Goal: Task Accomplishment & Management: Complete application form

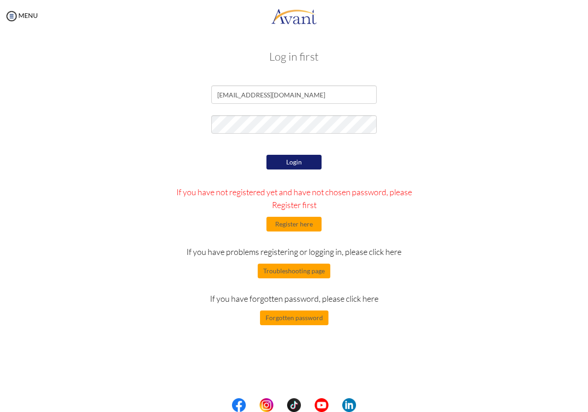
click at [279, 165] on button "Login" at bounding box center [294, 162] width 55 height 15
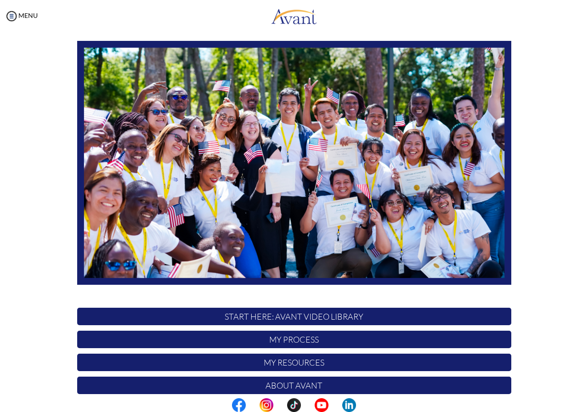
scroll to position [98, 0]
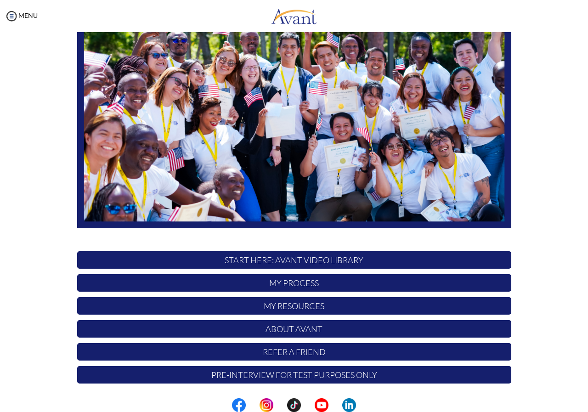
click at [277, 257] on p "START HERE: Avant Video Library" at bounding box center [294, 259] width 434 height 17
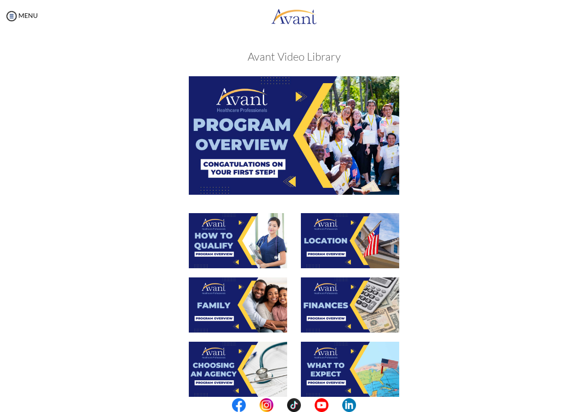
click at [293, 98] on img at bounding box center [294, 135] width 210 height 118
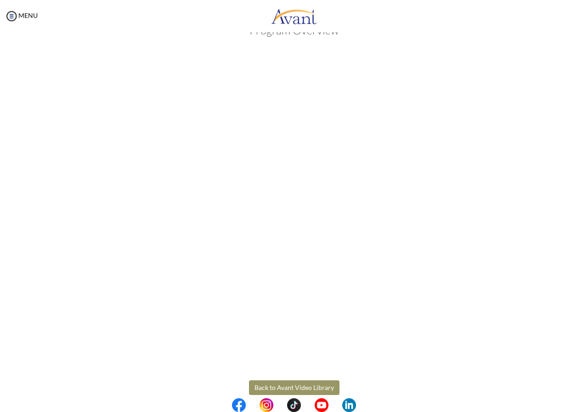
scroll to position [40, 0]
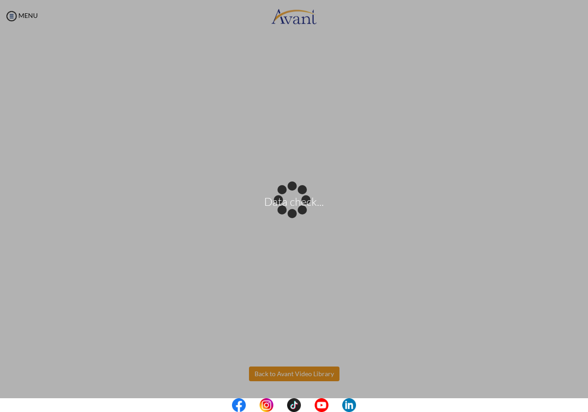
click at [290, 374] on body "Data check... Maintenance break. Please come back in 2 hours. MENU My Status Wh…" at bounding box center [294, 206] width 588 height 412
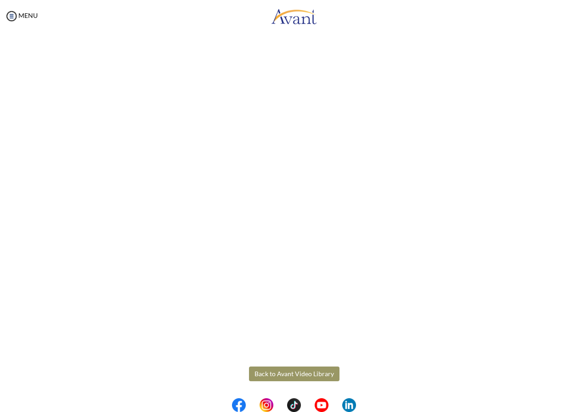
click at [267, 371] on button "Back to Avant Video Library" at bounding box center [294, 374] width 91 height 15
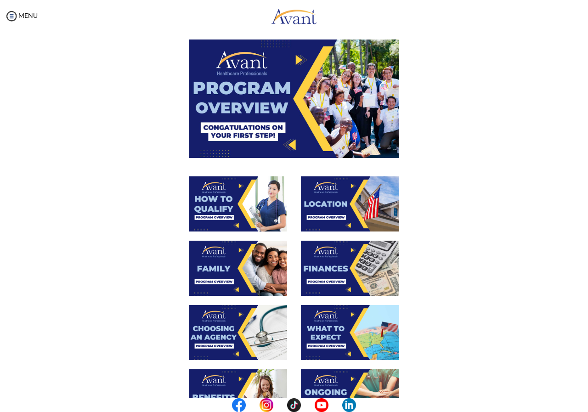
scroll to position [36, 0]
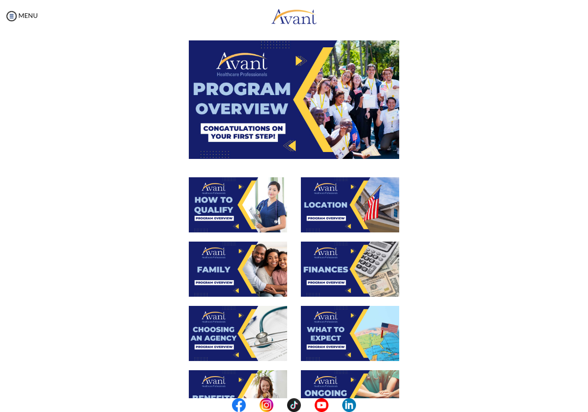
click at [213, 210] on img at bounding box center [238, 204] width 98 height 55
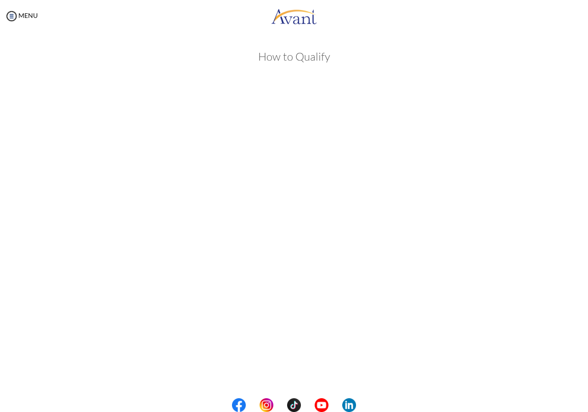
scroll to position [40, 0]
click at [284, 375] on body "Maintenance break. Please come back in 2 hours. MENU My Status What is the next…" at bounding box center [294, 206] width 588 height 412
click at [287, 368] on button "Back to Avant Video Library" at bounding box center [294, 374] width 91 height 15
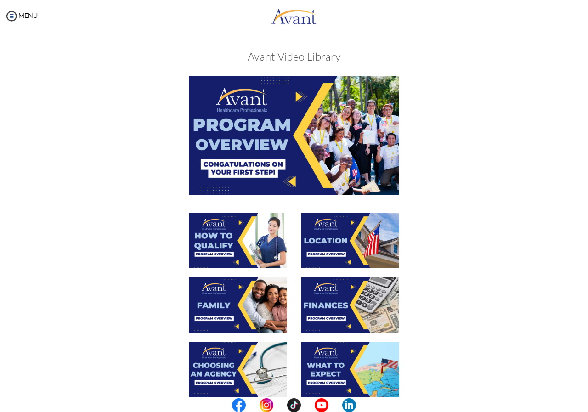
click at [337, 238] on img at bounding box center [350, 240] width 98 height 55
click at [337, 238] on div at bounding box center [294, 245] width 448 height 64
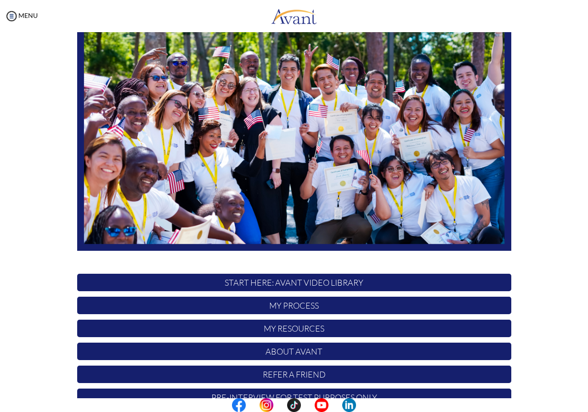
scroll to position [98, 0]
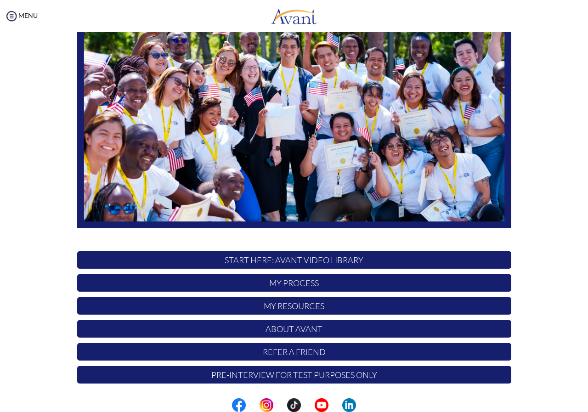
click at [331, 263] on p "START HERE: Avant Video Library" at bounding box center [294, 259] width 434 height 17
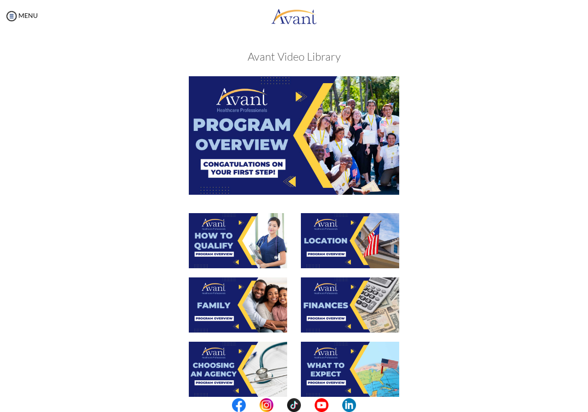
click at [339, 239] on img at bounding box center [350, 240] width 98 height 55
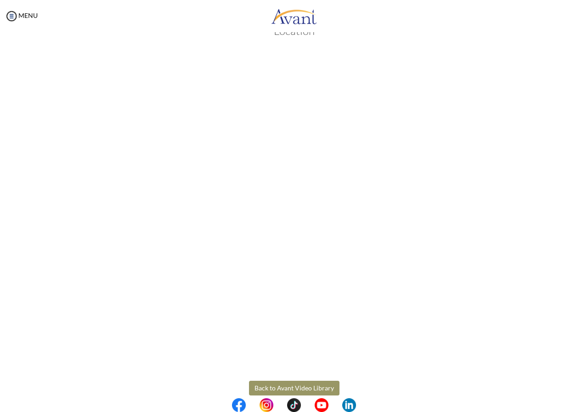
scroll to position [40, 0]
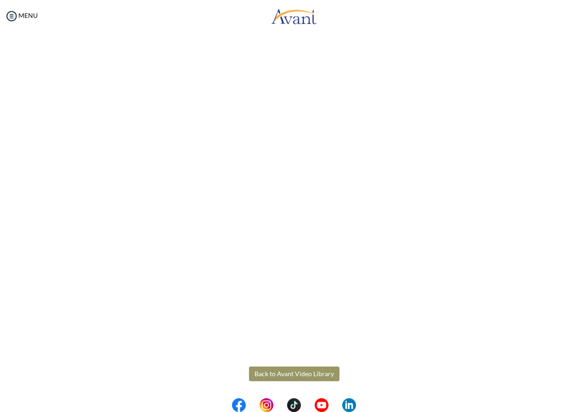
click at [284, 376] on body "Maintenance break. Please come back in 2 hours. MENU My Status What is the next…" at bounding box center [294, 206] width 588 height 412
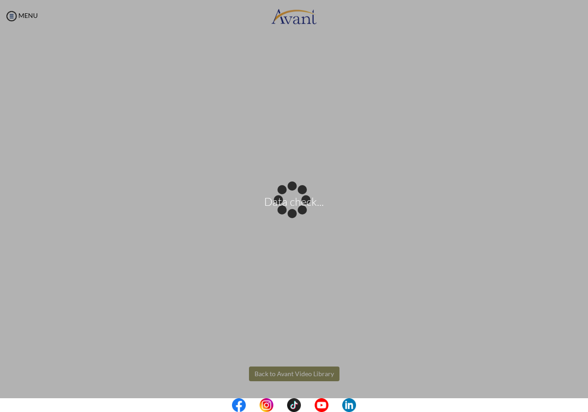
click at [288, 213] on div "Data check..." at bounding box center [294, 206] width 13 height 13
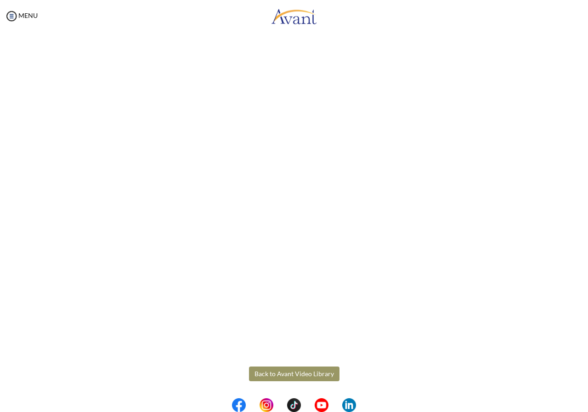
click at [290, 375] on button "Back to Avant Video Library" at bounding box center [294, 374] width 91 height 15
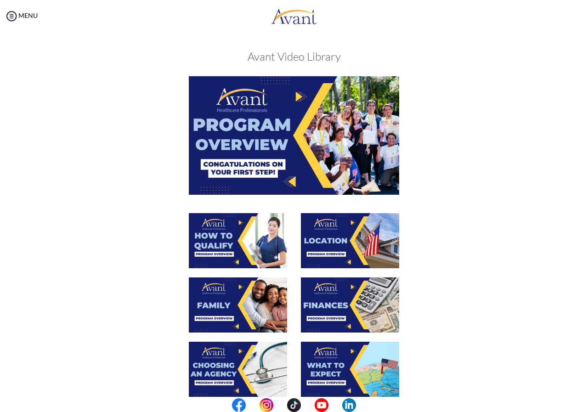
click at [232, 306] on img at bounding box center [238, 305] width 98 height 55
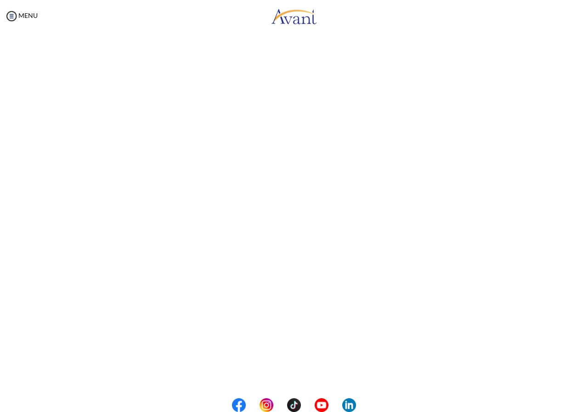
scroll to position [138, 0]
click at [290, 376] on body "Maintenance break. Please come back in 2 hours. MENU My Status What is the next…" at bounding box center [294, 206] width 588 height 412
click at [273, 370] on button "Back to Avant Video Library" at bounding box center [294, 374] width 91 height 15
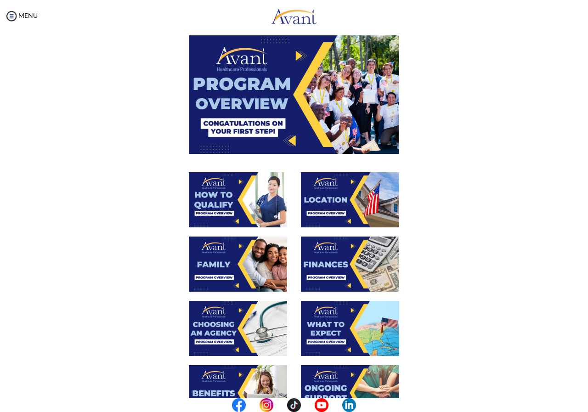
scroll to position [92, 0]
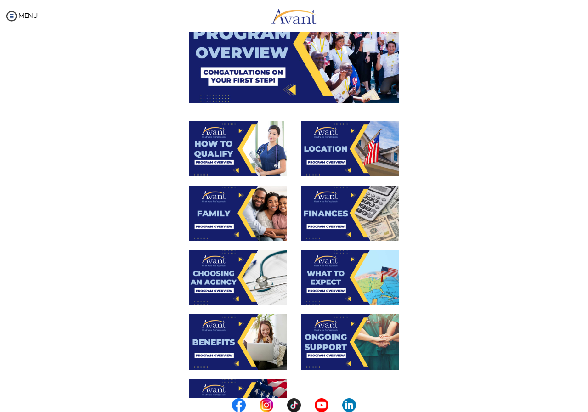
click at [326, 210] on img at bounding box center [350, 213] width 98 height 55
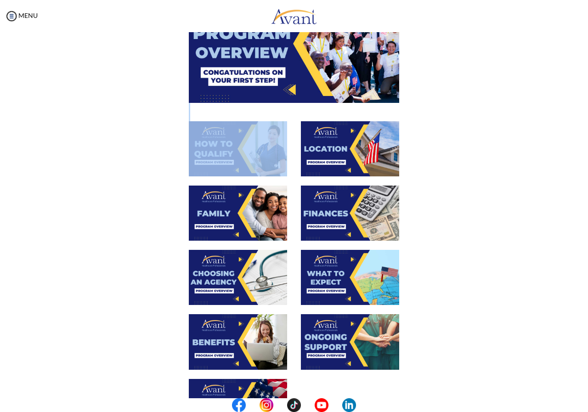
click at [326, 210] on div "When completed, click “Acknowledge” Acknowledge" at bounding box center [294, 250] width 538 height 533
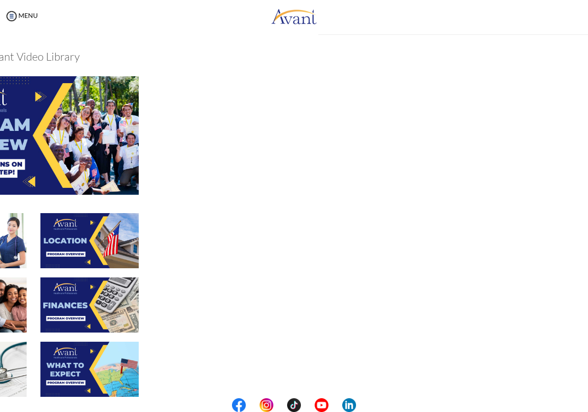
click at [326, 210] on div "My Status What is the next step? We would like you to watch the introductory vi…" at bounding box center [294, 238] width 588 height 412
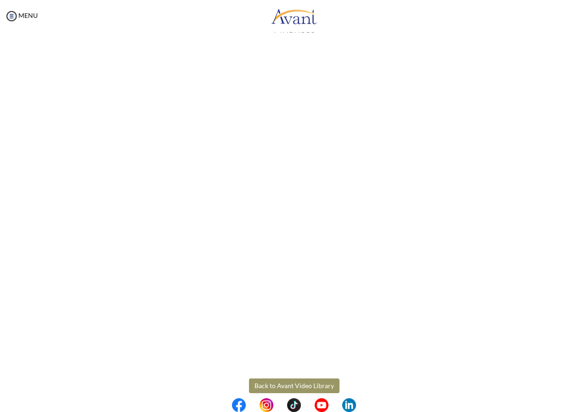
scroll to position [40, 0]
click at [277, 372] on body "Maintenance break. Please come back in 2 hours. MENU My Status What is the next…" at bounding box center [294, 206] width 588 height 412
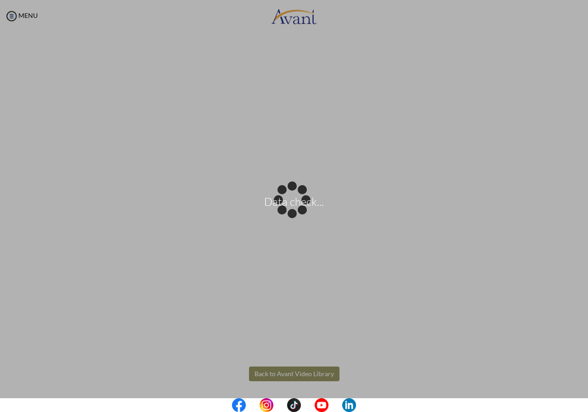
click at [288, 213] on div "Data check..." at bounding box center [294, 206] width 13 height 13
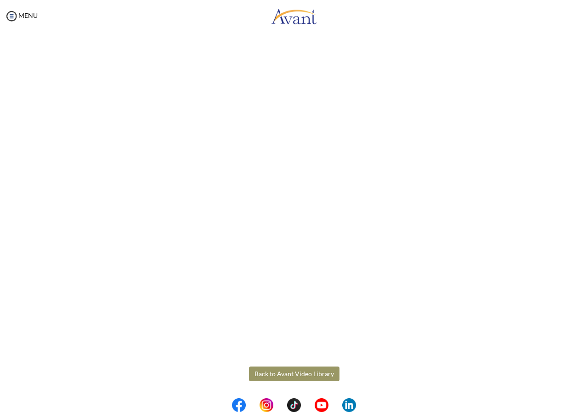
click at [285, 372] on button "Back to Avant Video Library" at bounding box center [294, 374] width 91 height 15
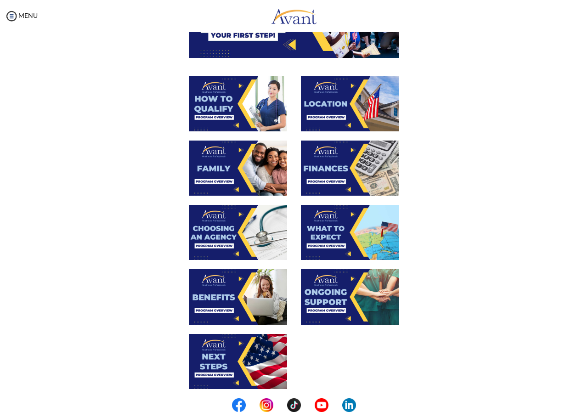
scroll to position [138, 0]
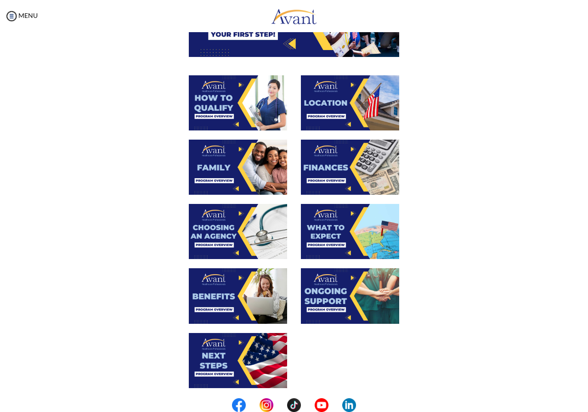
click at [229, 230] on img at bounding box center [238, 231] width 98 height 55
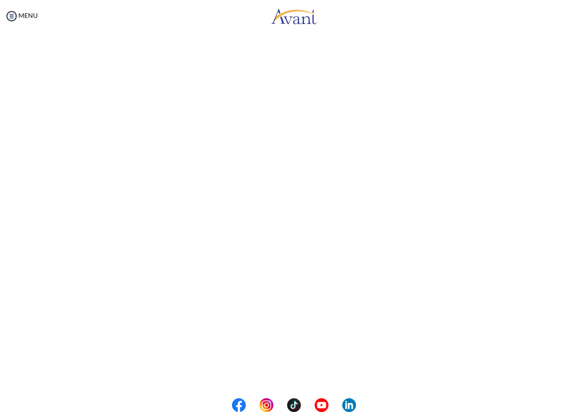
scroll to position [0, 0]
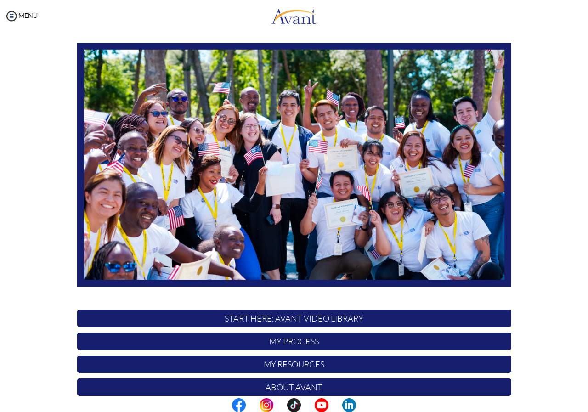
scroll to position [92, 0]
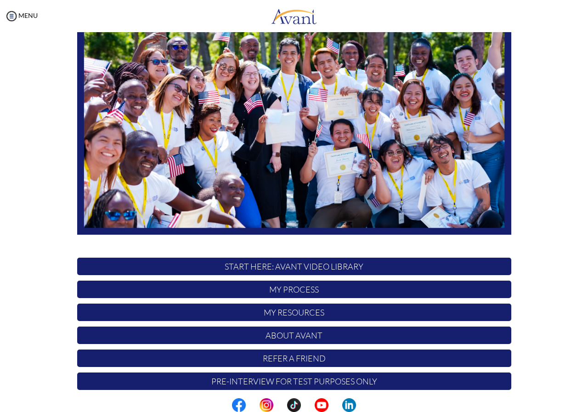
click at [289, 267] on p "START HERE: Avant Video Library" at bounding box center [294, 266] width 434 height 17
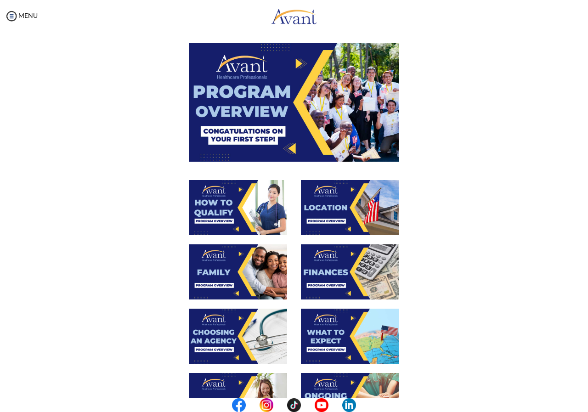
scroll to position [184, 0]
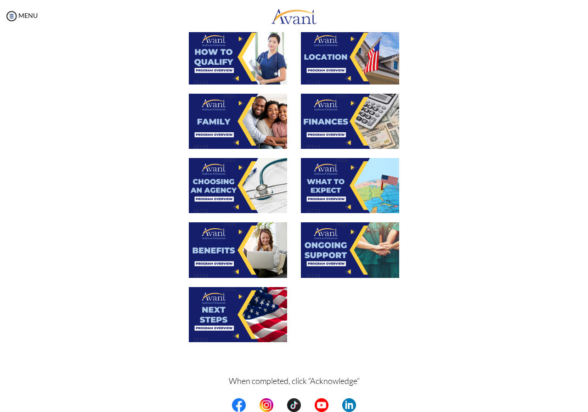
click at [222, 192] on img at bounding box center [238, 185] width 98 height 55
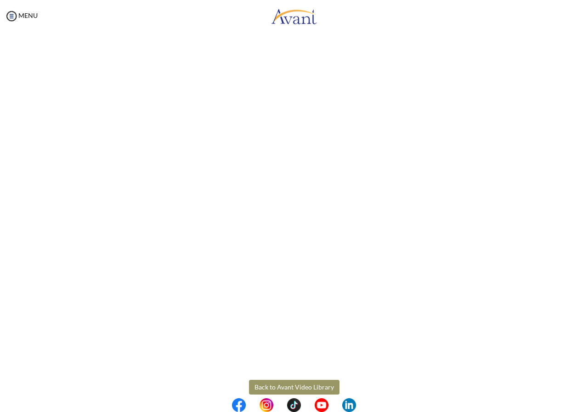
scroll to position [138, 0]
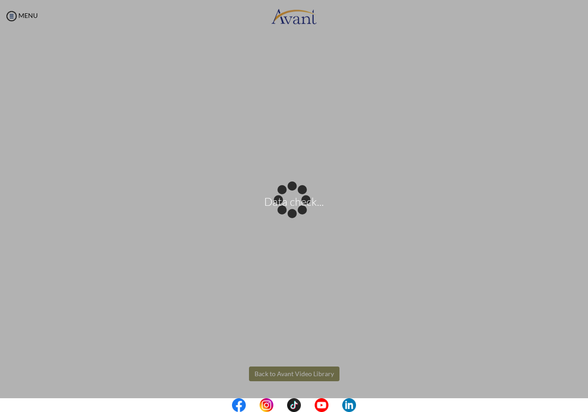
click at [277, 374] on body "Data check... Maintenance break. Please come back in 2 hours. MENU My Status Wh…" at bounding box center [294, 206] width 588 height 412
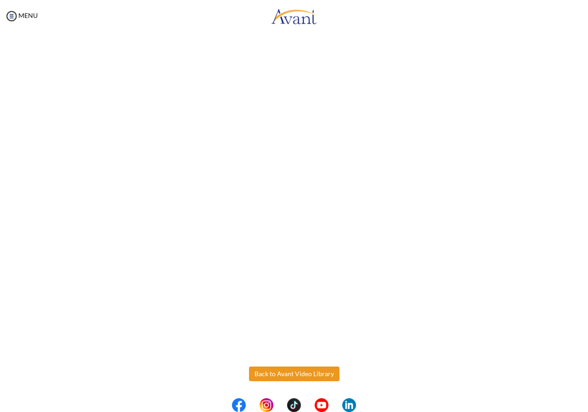
click at [287, 372] on button "Back to Avant Video Library" at bounding box center [294, 374] width 91 height 15
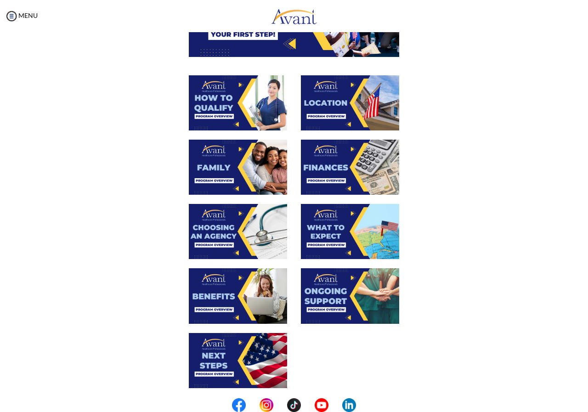
click at [323, 224] on img at bounding box center [350, 231] width 98 height 55
click at [323, 140] on div at bounding box center [294, 107] width 448 height 64
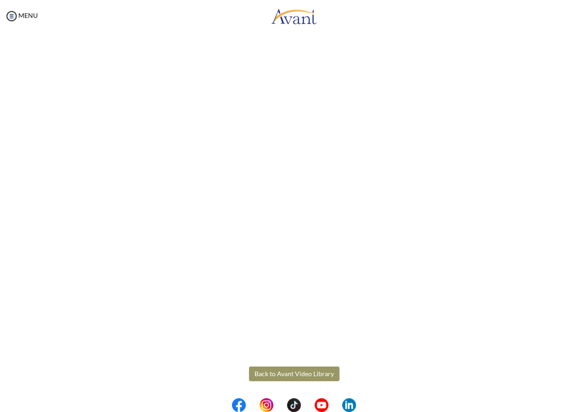
click at [292, 374] on body "Maintenance break. Please come back in 2 hours. MENU My Status What is the next…" at bounding box center [294, 206] width 588 height 412
click at [295, 375] on button "Back to Avant Video Library" at bounding box center [294, 374] width 91 height 15
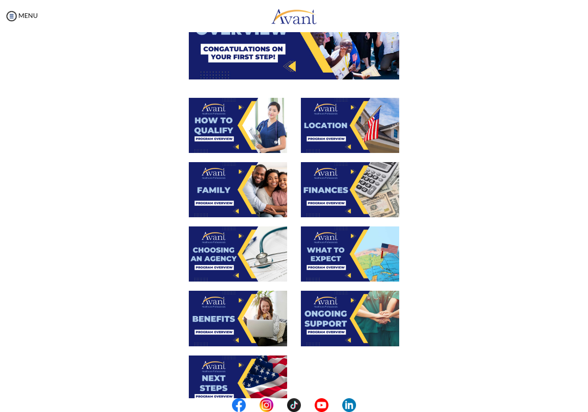
scroll to position [184, 0]
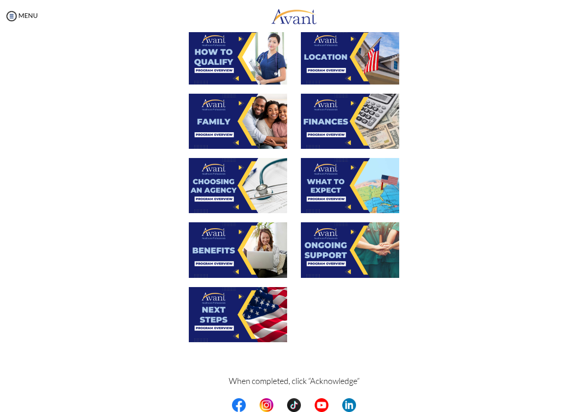
click at [239, 259] on img at bounding box center [238, 249] width 98 height 55
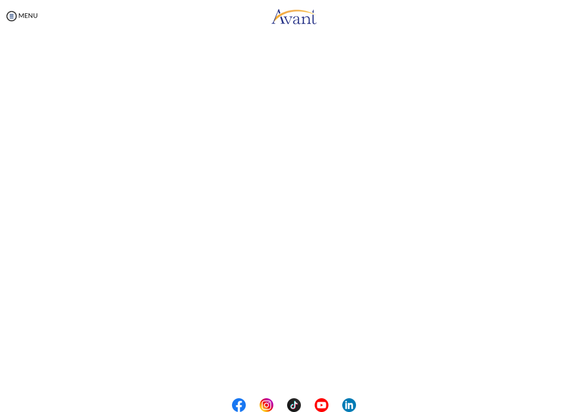
scroll to position [138, 0]
click at [274, 373] on body "Maintenance break. Please come back in 2 hours. MENU My Status What is the next…" at bounding box center [294, 206] width 588 height 412
click at [284, 377] on button "Back to Avant Video Library" at bounding box center [294, 374] width 91 height 15
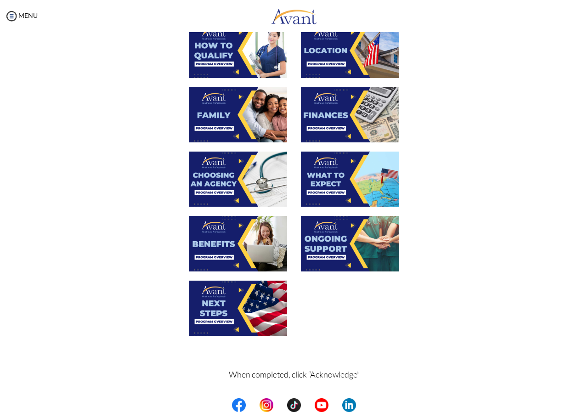
scroll to position [220, 0]
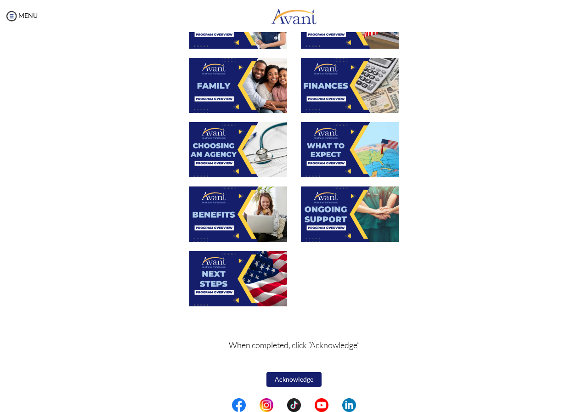
click at [329, 208] on img at bounding box center [350, 214] width 98 height 55
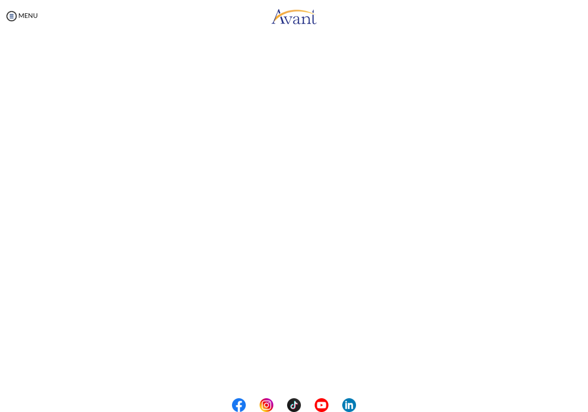
scroll to position [138, 0]
click at [286, 373] on body "Maintenance break. Please come back in 2 hours. MENU My Status What is the next…" at bounding box center [294, 206] width 588 height 412
click at [0, 0] on div at bounding box center [0, 0] width 0 height 0
click at [268, 369] on button "Back to Avant Video Library" at bounding box center [294, 374] width 91 height 15
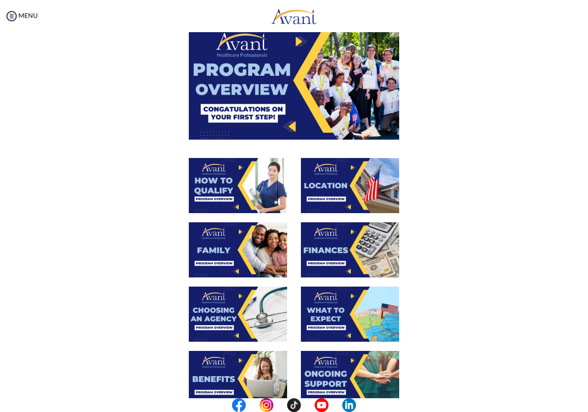
scroll to position [220, 0]
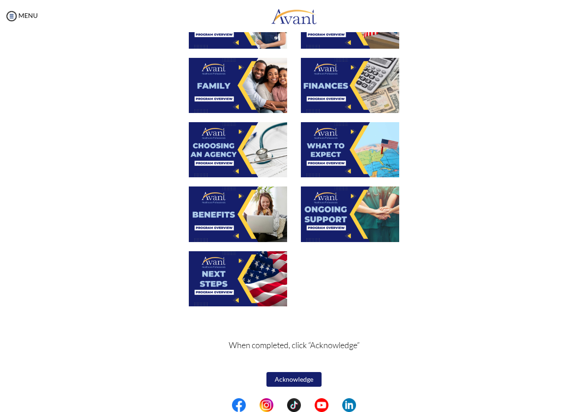
click at [216, 272] on img at bounding box center [238, 278] width 98 height 55
click at [294, 58] on div at bounding box center [350, 26] width 112 height 64
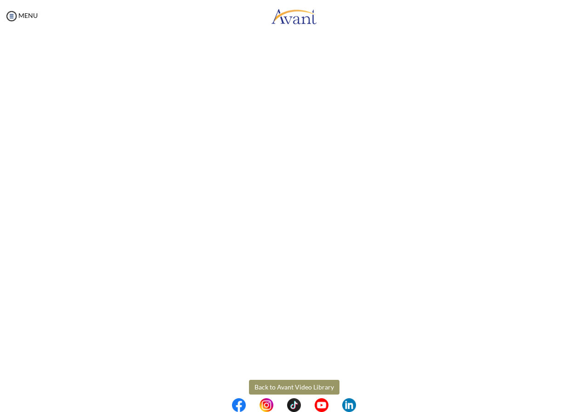
scroll to position [138, 0]
click at [279, 375] on body "Maintenance break. Please come back in 2 hours. MENU My Status What is the next…" at bounding box center [294, 206] width 588 height 412
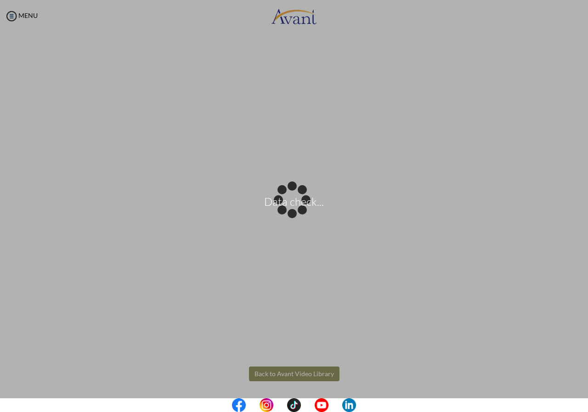
click at [288, 213] on div "Data check..." at bounding box center [294, 206] width 13 height 13
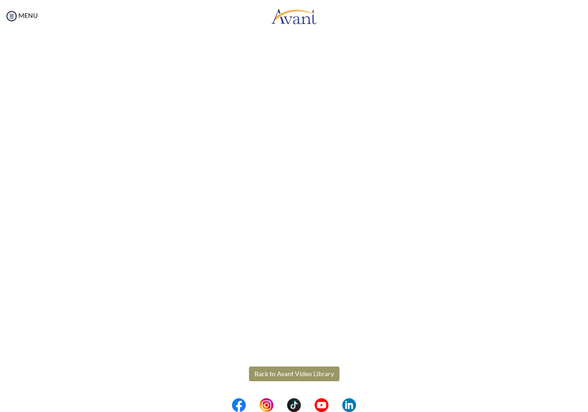
click at [295, 369] on button "Back to Avant Video Library" at bounding box center [294, 374] width 91 height 15
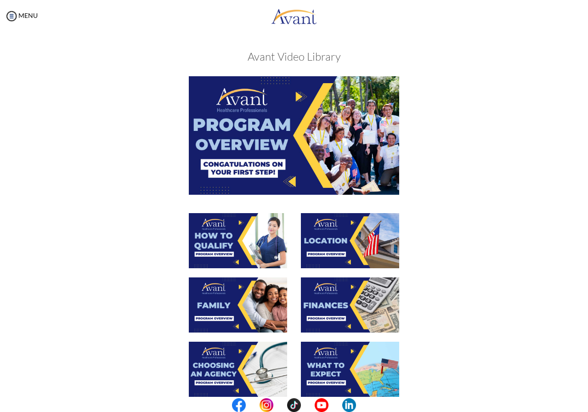
scroll to position [220, 0]
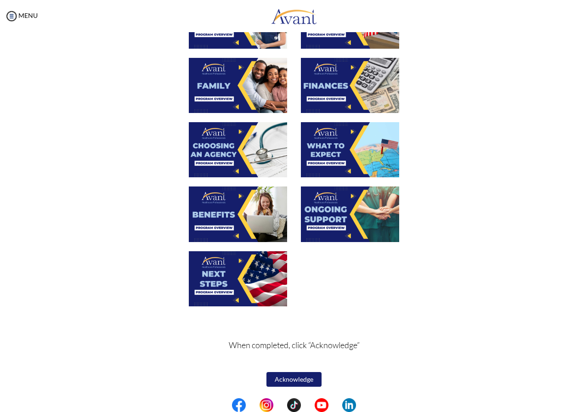
click at [288, 380] on button "Acknowledge" at bounding box center [294, 379] width 55 height 15
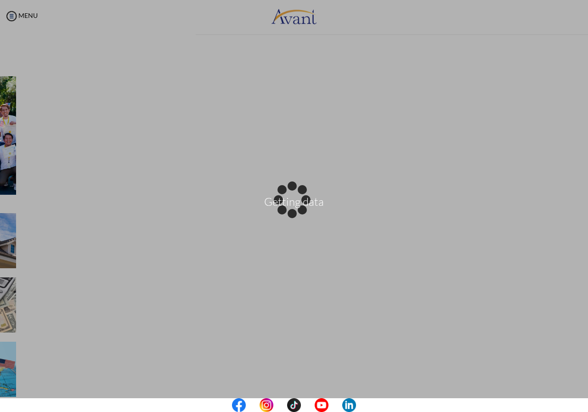
scroll to position [0, 0]
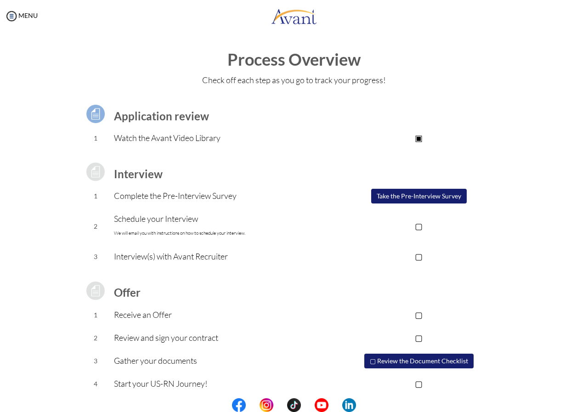
click at [390, 195] on button "Take the Pre-Interview Survey" at bounding box center [419, 196] width 96 height 15
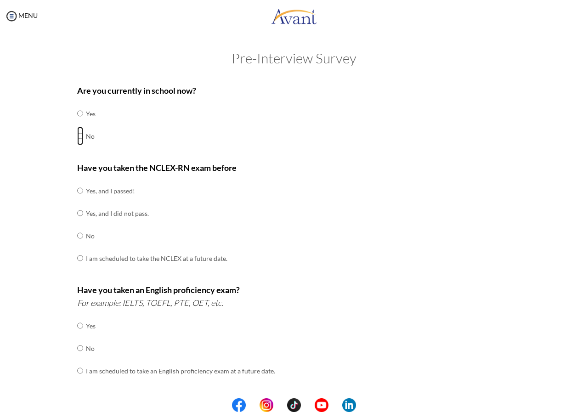
click at [77, 123] on input "radio" at bounding box center [80, 113] width 6 height 18
radio input "true"
click at [77, 200] on input "radio" at bounding box center [80, 190] width 6 height 18
radio input "true"
click at [77, 200] on input "radio" at bounding box center [80, 190] width 6 height 18
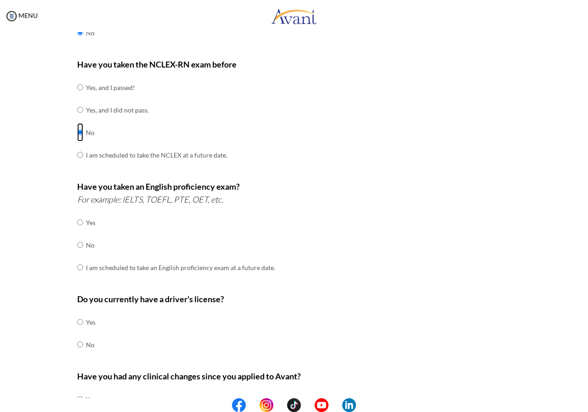
scroll to position [138, 0]
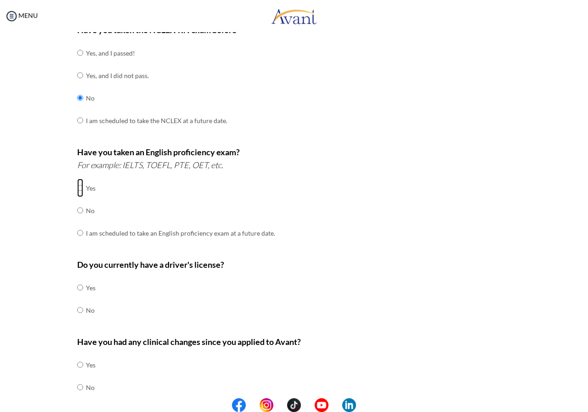
click at [77, 188] on input "radio" at bounding box center [80, 188] width 6 height 18
radio input "true"
click at [77, 188] on input "radio" at bounding box center [80, 188] width 6 height 18
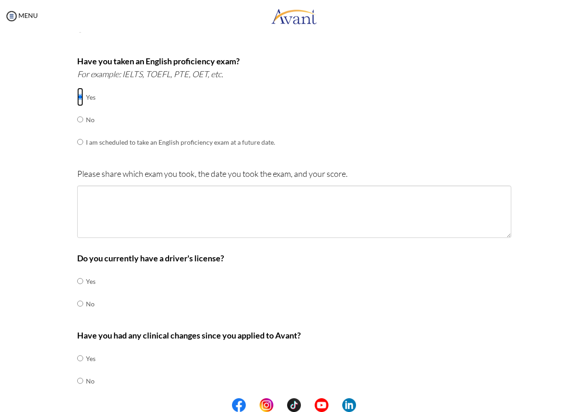
scroll to position [230, 0]
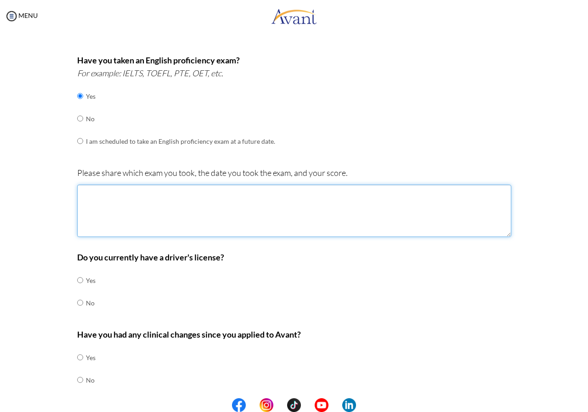
click at [101, 195] on textarea at bounding box center [294, 211] width 434 height 52
click at [129, 195] on textarea "TOEFL; August," at bounding box center [294, 211] width 434 height 52
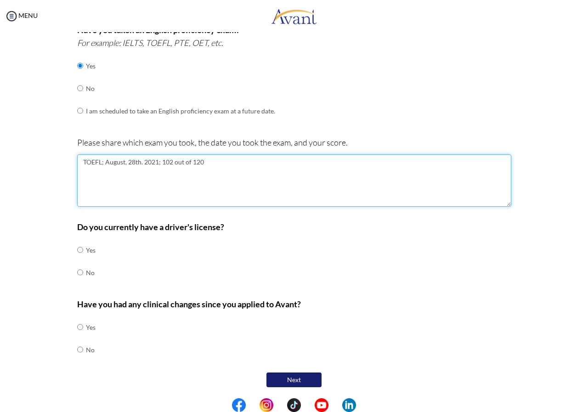
scroll to position [261, 0]
type textarea "TOEFL; August, 28th. 2021; 102 out of 120"
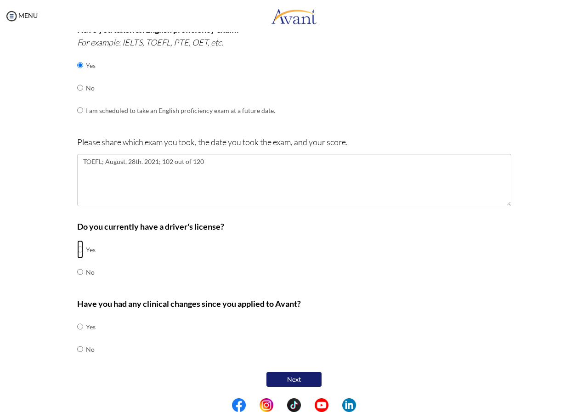
click at [77, 250] on input "radio" at bounding box center [80, 249] width 6 height 18
radio input "true"
click at [78, 336] on input "radio" at bounding box center [80, 327] width 6 height 18
radio input "true"
click at [78, 336] on input "radio" at bounding box center [80, 327] width 6 height 18
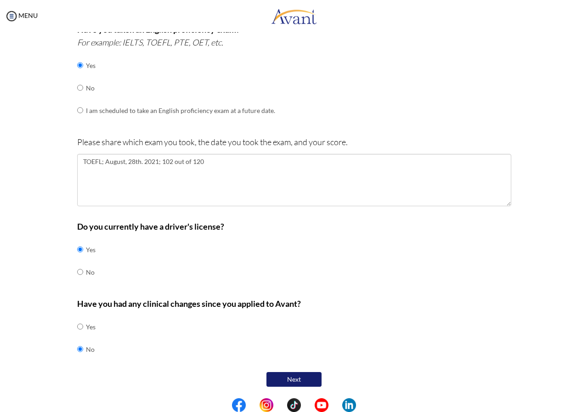
click at [298, 374] on button "Next" at bounding box center [294, 379] width 55 height 15
click at [298, 374] on form "Are you currently in school now? Yes No Have you taken the NCLEX-RN exam before…" at bounding box center [294, 107] width 434 height 566
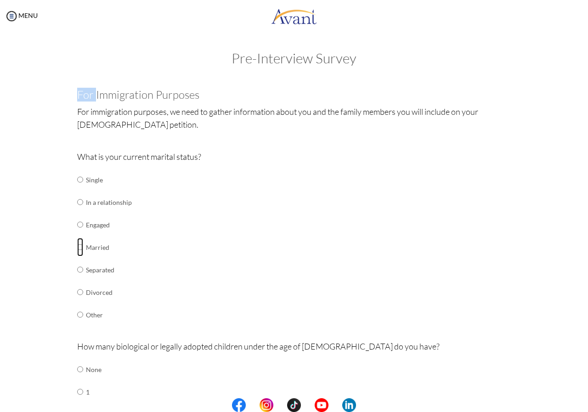
click at [77, 189] on input "radio" at bounding box center [80, 179] width 6 height 18
radio input "true"
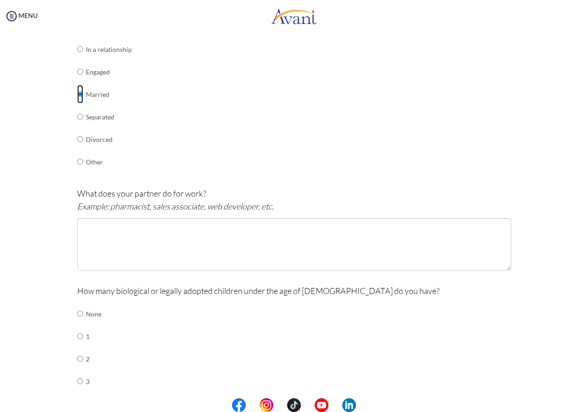
scroll to position [184, 0]
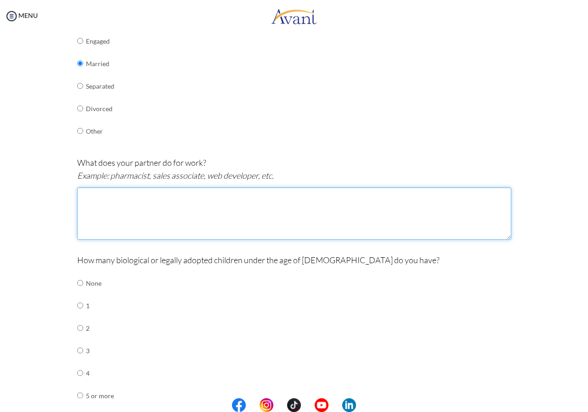
click at [105, 210] on textarea at bounding box center [294, 213] width 434 height 52
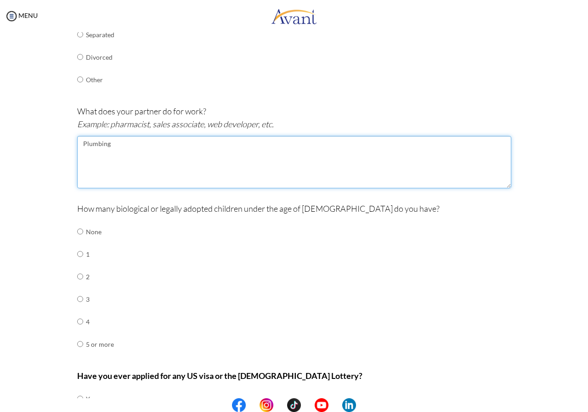
scroll to position [307, 0]
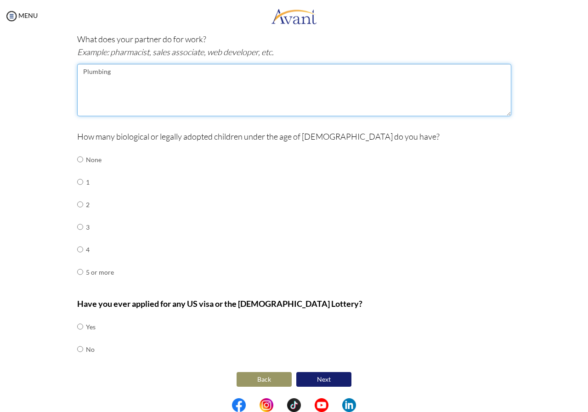
type textarea "Plumbing"
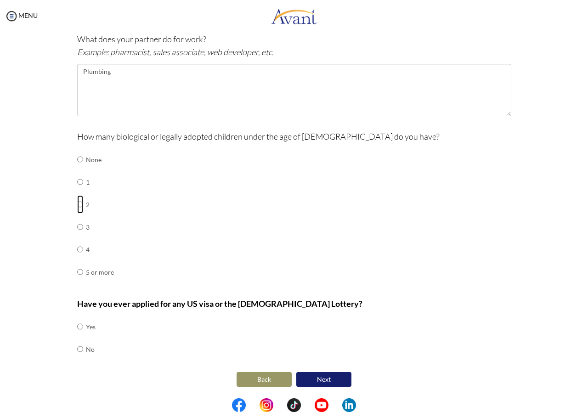
click at [77, 169] on input "radio" at bounding box center [80, 159] width 6 height 18
radio input "true"
click at [77, 169] on input "radio" at bounding box center [80, 159] width 6 height 18
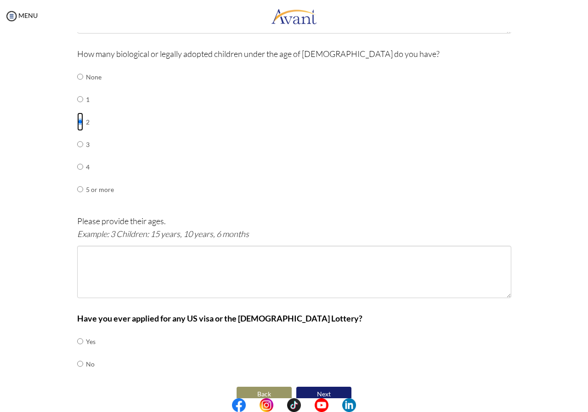
scroll to position [399, 0]
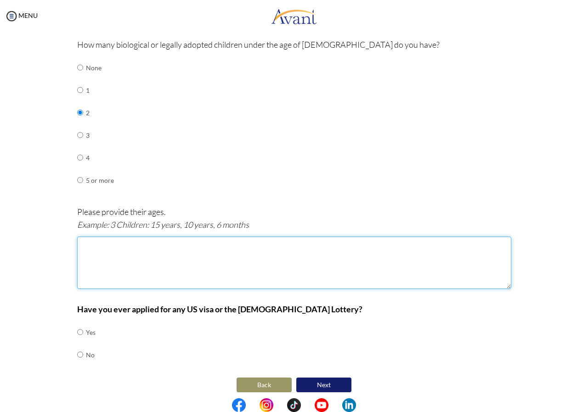
click at [130, 255] on textarea at bounding box center [294, 263] width 434 height 52
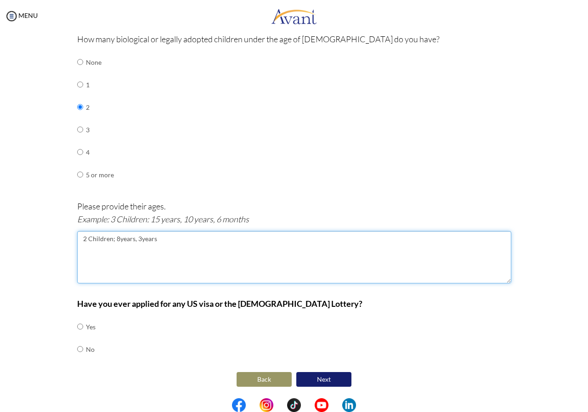
type textarea "2 Children; 8years, 3years"
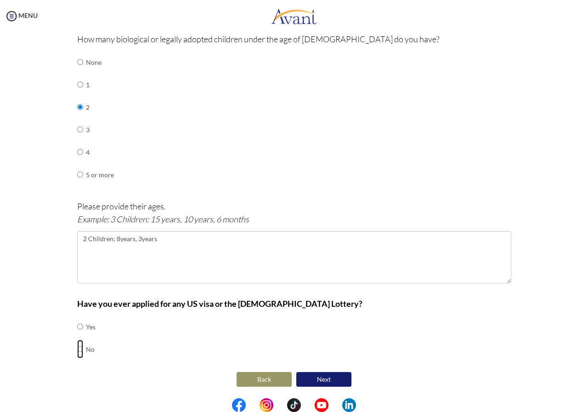
click at [77, 336] on input "radio" at bounding box center [80, 327] width 6 height 18
radio input "true"
click at [77, 336] on input "radio" at bounding box center [80, 327] width 6 height 18
click at [310, 382] on button "Next" at bounding box center [323, 379] width 55 height 15
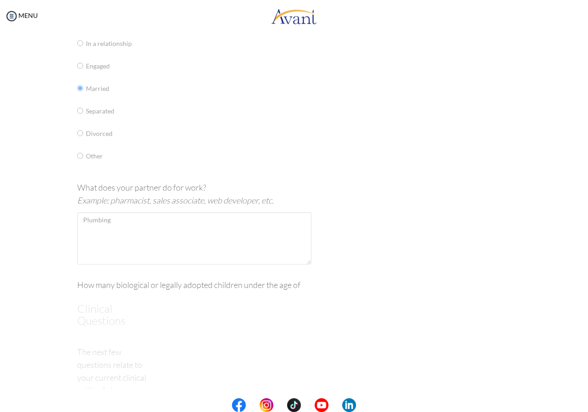
scroll to position [0, 0]
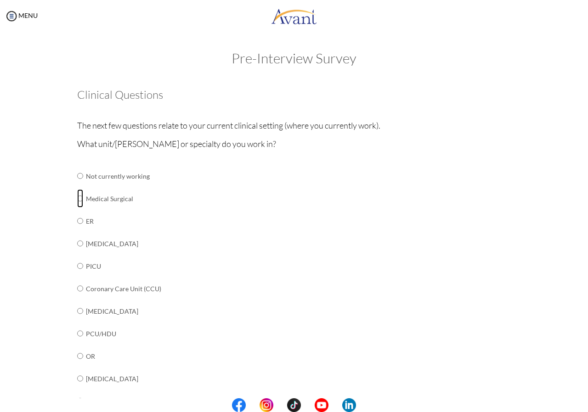
click at [77, 185] on input "radio" at bounding box center [80, 176] width 6 height 18
radio input "true"
click at [77, 185] on input "radio" at bounding box center [80, 176] width 6 height 18
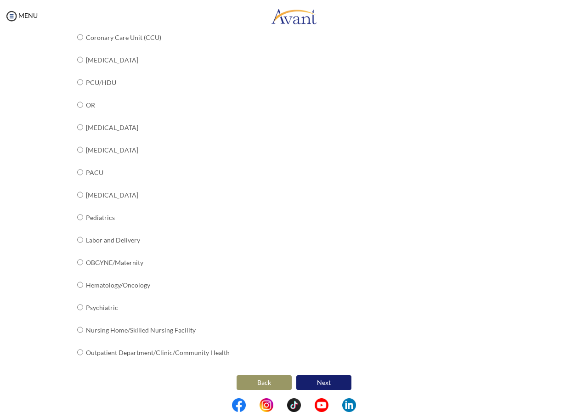
scroll to position [255, 0]
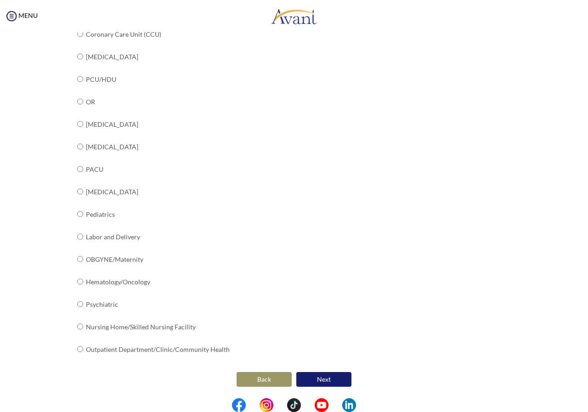
click at [322, 377] on button "Next" at bounding box center [323, 379] width 55 height 15
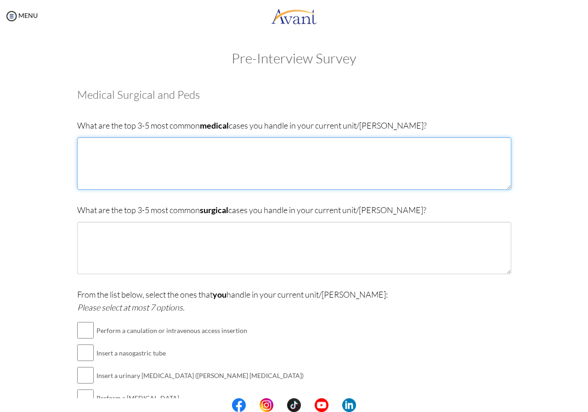
click at [184, 153] on textarea at bounding box center [294, 163] width 434 height 52
type textarea "Pneumonia; Malaria; Pyelonephritis; Upper Respiratory Tract Infections"
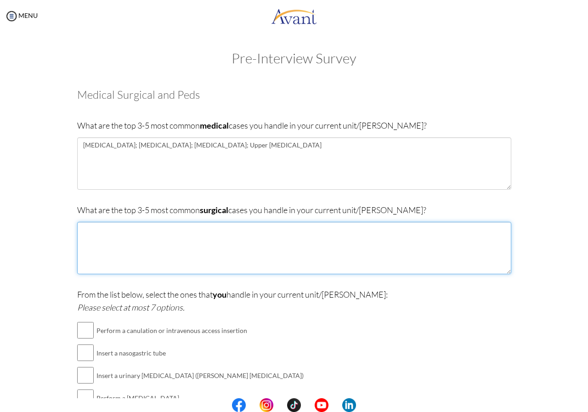
click at [179, 243] on textarea at bounding box center [294, 248] width 434 height 52
click at [137, 240] on textarea "Tonsilectomy;" at bounding box center [294, 248] width 434 height 52
click at [183, 227] on textarea "Tonsilectomy; Prostatectomy;" at bounding box center [294, 248] width 434 height 52
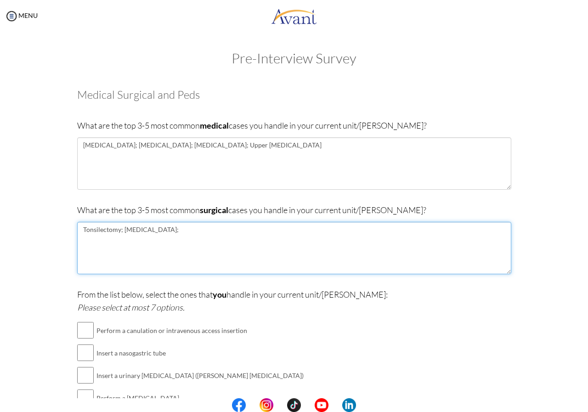
paste textarea "Exploratory Laparotomy"
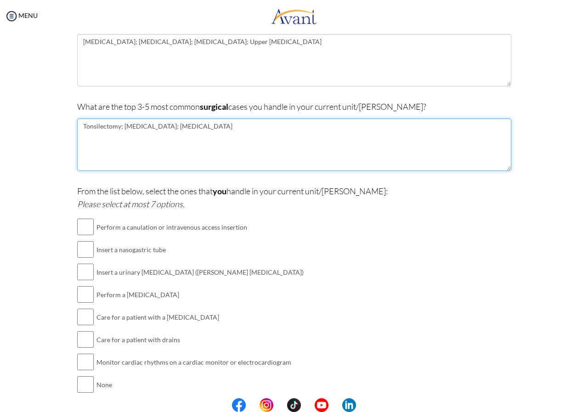
scroll to position [138, 0]
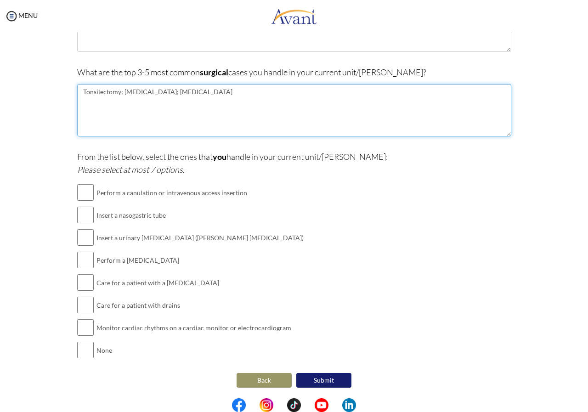
type textarea "Tonsilectomy; Prostatectomy; Exploratory Laparotomy"
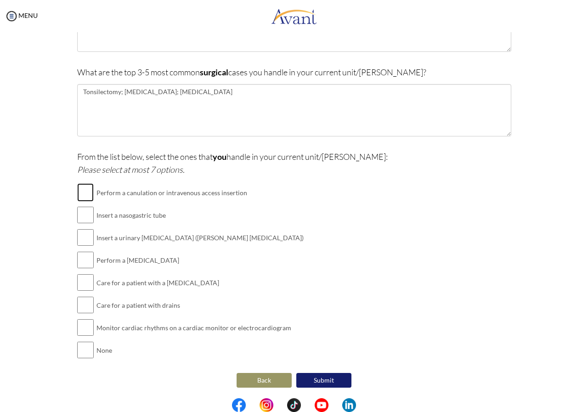
click at [81, 192] on input "checkbox" at bounding box center [85, 192] width 17 height 18
checkbox input "true"
click at [85, 217] on input "checkbox" at bounding box center [85, 215] width 17 height 18
checkbox input "true"
click at [79, 239] on input "checkbox" at bounding box center [85, 237] width 17 height 18
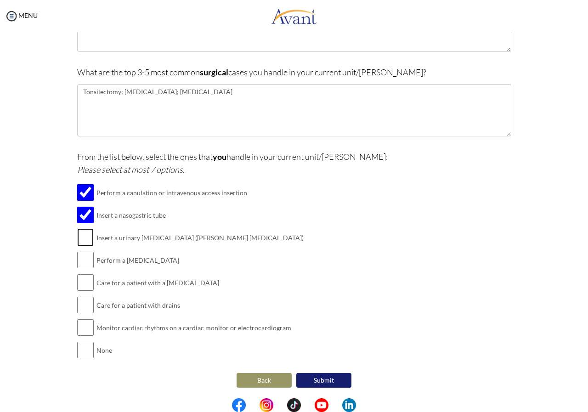
checkbox input "true"
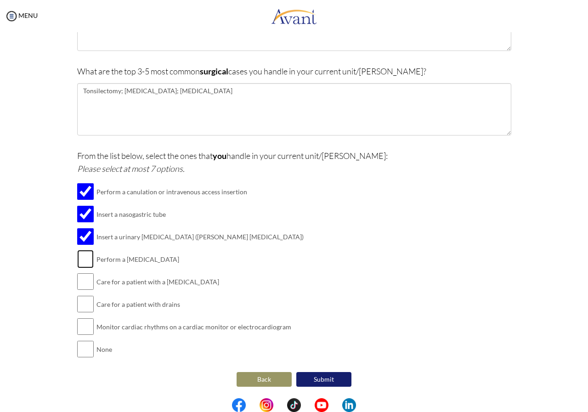
click at [78, 259] on input "checkbox" at bounding box center [85, 259] width 17 height 18
checkbox input "true"
click at [77, 284] on input "checkbox" at bounding box center [85, 281] width 17 height 18
click at [80, 284] on input "checkbox" at bounding box center [85, 281] width 17 height 18
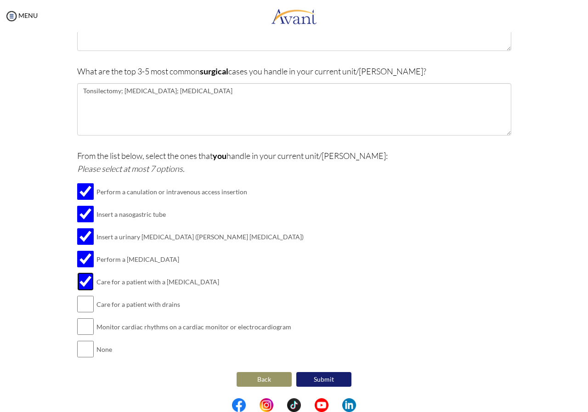
click at [80, 284] on input "checkbox" at bounding box center [85, 281] width 17 height 18
click at [83, 284] on input "checkbox" at bounding box center [85, 281] width 17 height 18
checkbox input "true"
click at [80, 302] on input "checkbox" at bounding box center [85, 304] width 17 height 18
checkbox input "true"
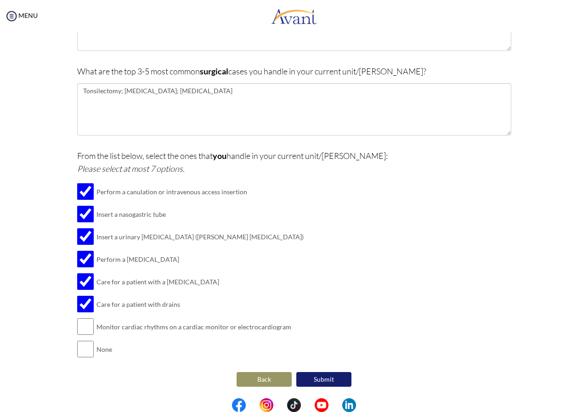
click at [315, 375] on button "Submit" at bounding box center [323, 379] width 55 height 15
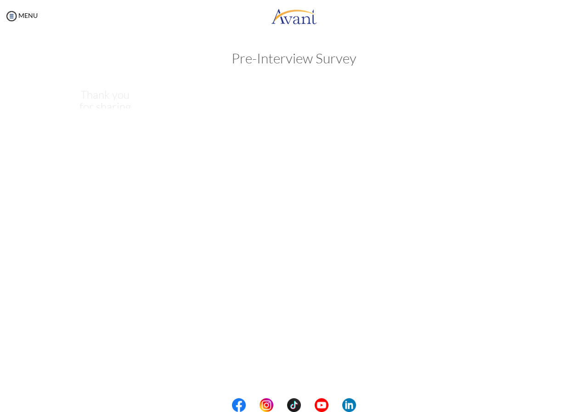
scroll to position [0, 0]
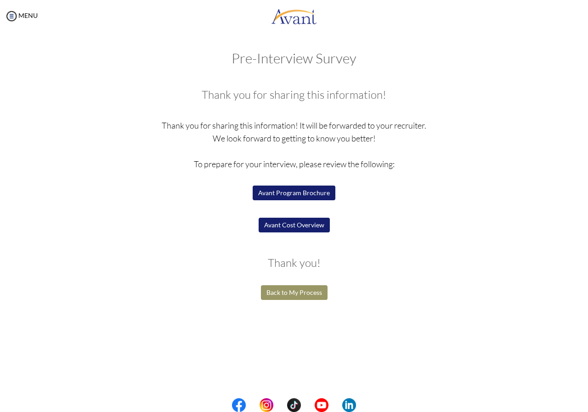
click at [293, 194] on button "Avant Program Brochure" at bounding box center [294, 193] width 83 height 15
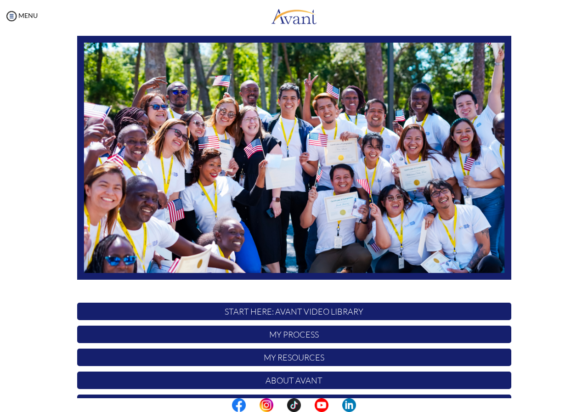
scroll to position [98, 0]
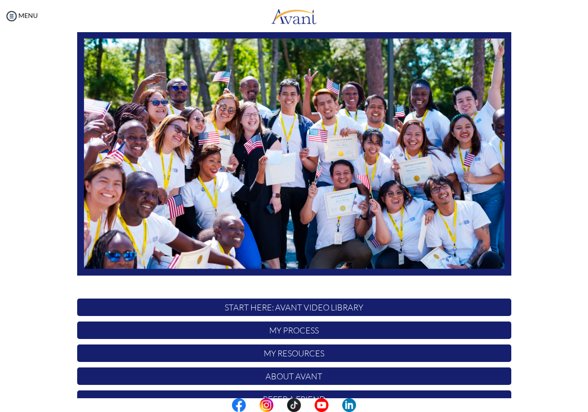
scroll to position [98, 0]
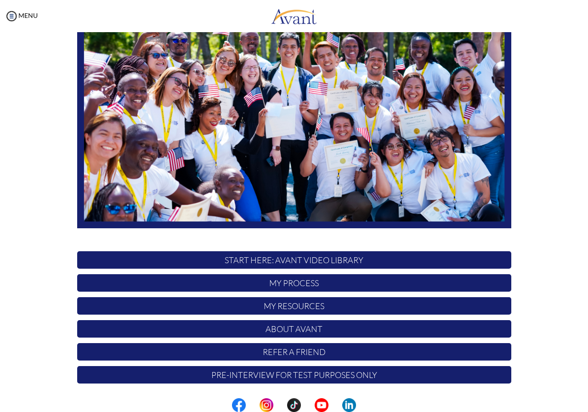
click at [284, 328] on p "About Avant" at bounding box center [294, 328] width 434 height 17
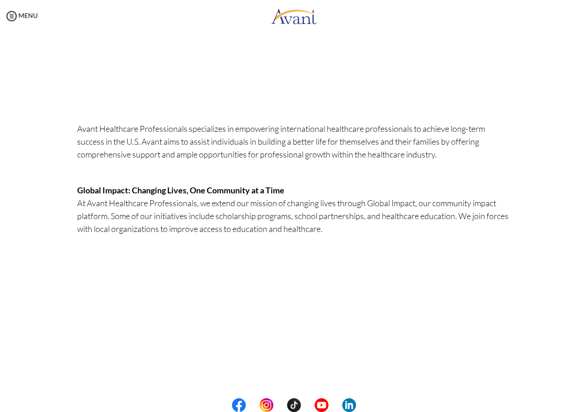
scroll to position [0, 0]
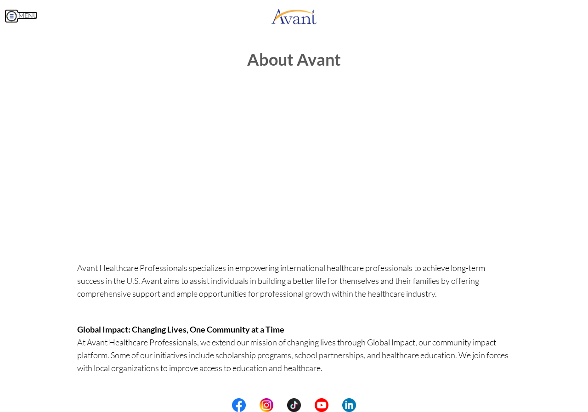
click at [14, 19] on img at bounding box center [12, 16] width 14 height 14
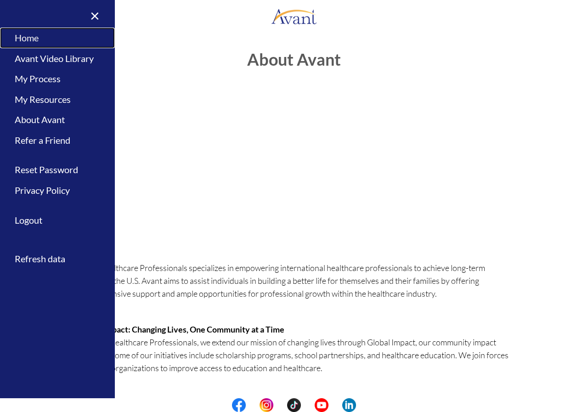
click at [37, 32] on link "Home" at bounding box center [57, 38] width 115 height 21
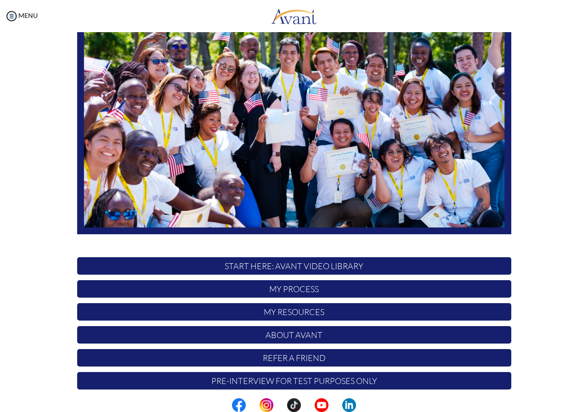
scroll to position [98, 0]
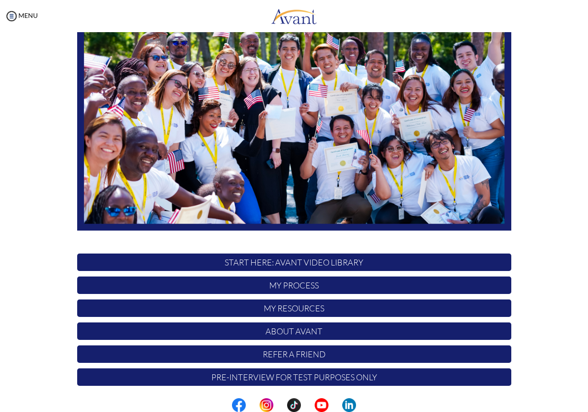
scroll to position [98, 0]
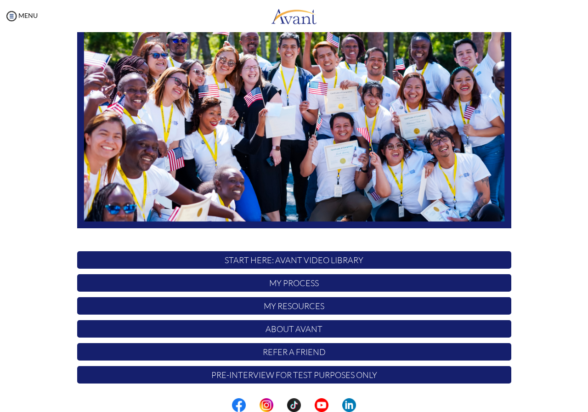
click at [283, 301] on p "My Resources" at bounding box center [294, 305] width 434 height 17
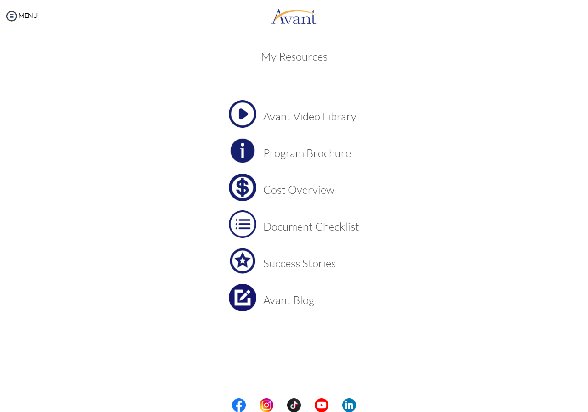
click at [300, 188] on h3 "Cost Overview" at bounding box center [311, 190] width 96 height 12
click at [293, 231] on h3 "Document Checklist" at bounding box center [311, 227] width 96 height 12
click at [293, 231] on center "Avant Video Library Program Brochure Cost Overview Document Checklist Success S…" at bounding box center [294, 224] width 434 height 248
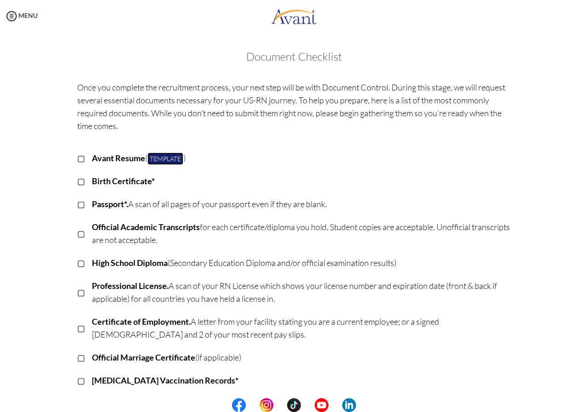
click at [153, 163] on link "Template" at bounding box center [165, 159] width 36 height 12
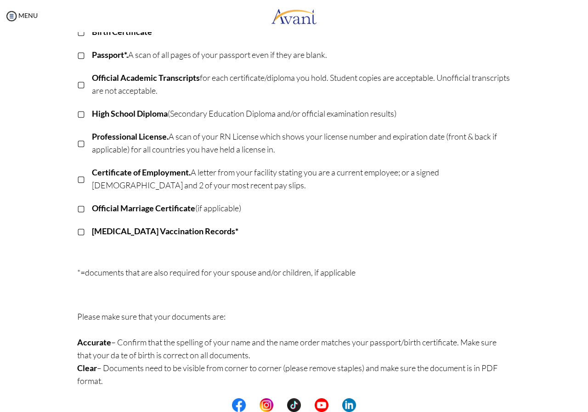
scroll to position [153, 0]
